Goal: Find specific page/section: Find specific page/section

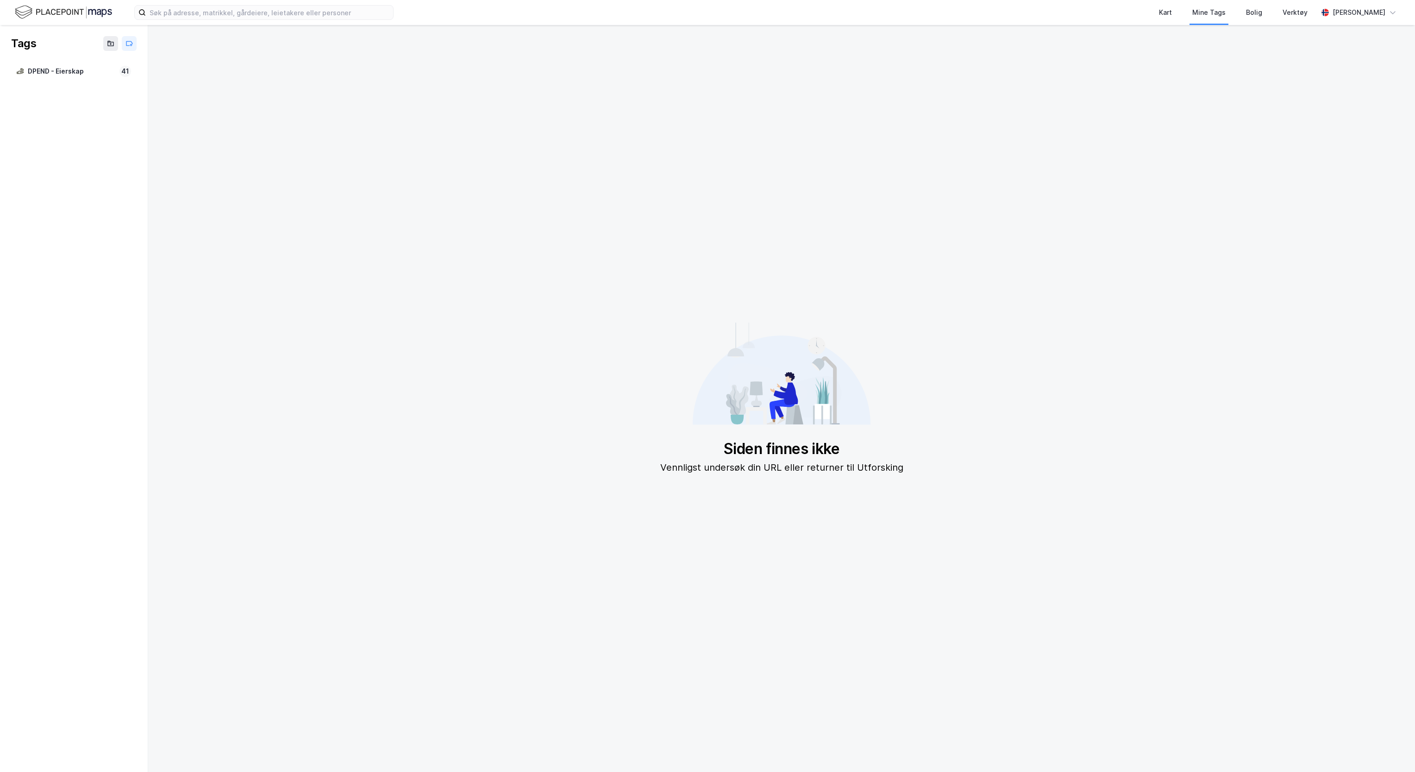
click at [27, 6] on img at bounding box center [63, 12] width 97 height 16
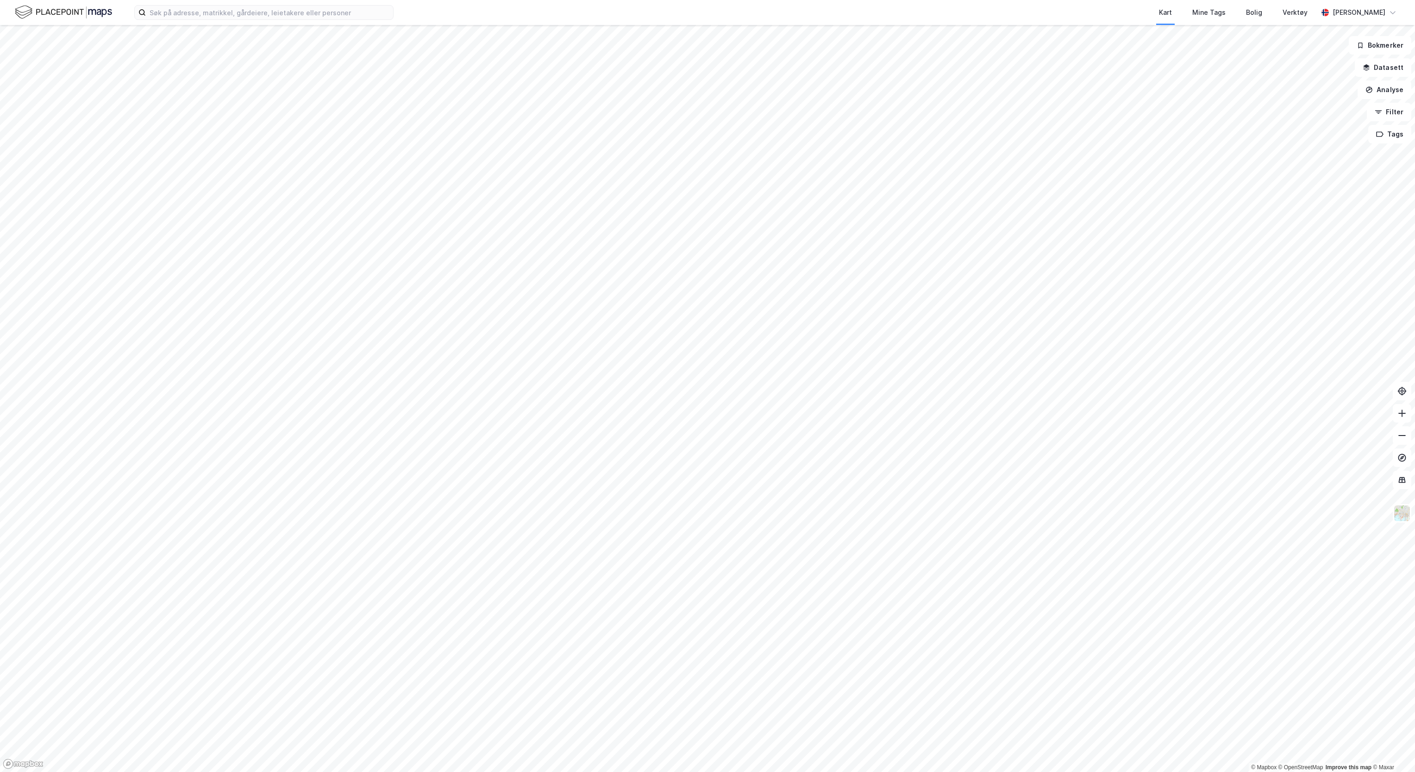
click at [77, 18] on img at bounding box center [63, 12] width 97 height 16
